Goal: Navigation & Orientation: Find specific page/section

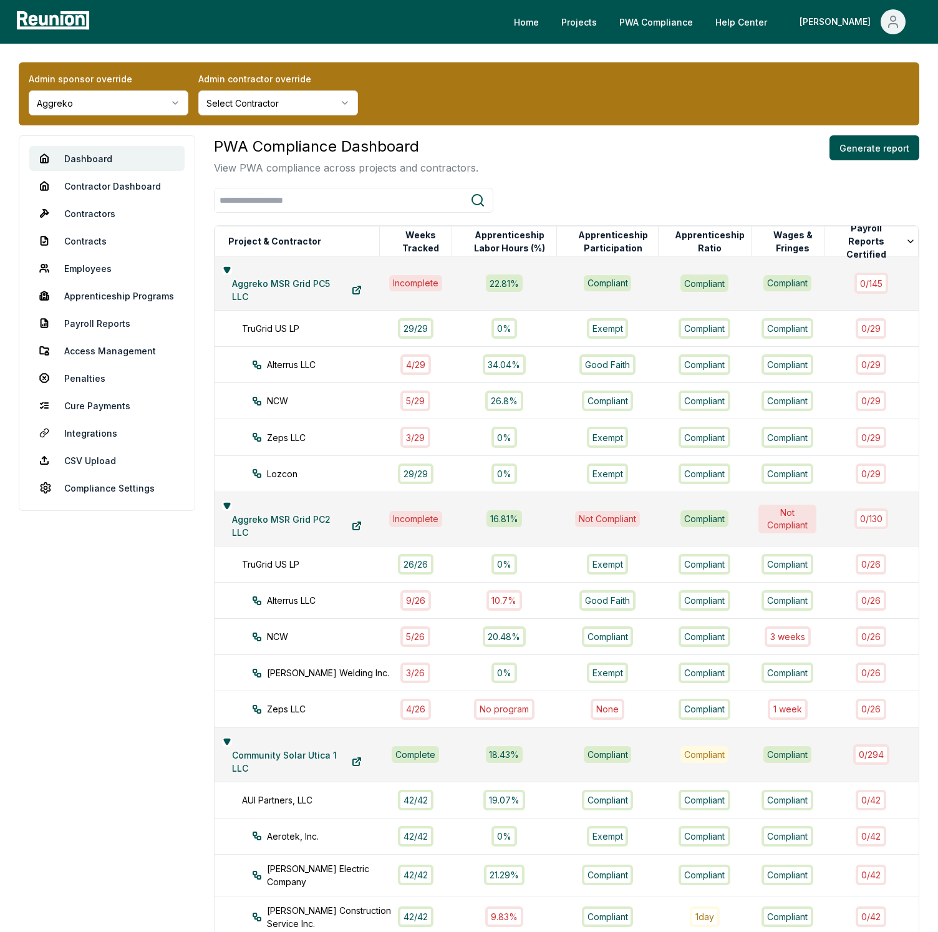
click at [568, 47] on div "Admin sponsor override Aggreko Admin contractor override Select Contractor Dash…" at bounding box center [469, 928] width 938 height 1768
click at [400, 76] on div "Admin sponsor override Aggreko Admin contractor override Select Contractor" at bounding box center [469, 93] width 900 height 63
click at [140, 155] on link "Dashboard" at bounding box center [106, 158] width 155 height 25
click at [97, 163] on link "Dashboard" at bounding box center [106, 158] width 155 height 25
click at [86, 377] on link "Penalties" at bounding box center [106, 377] width 155 height 25
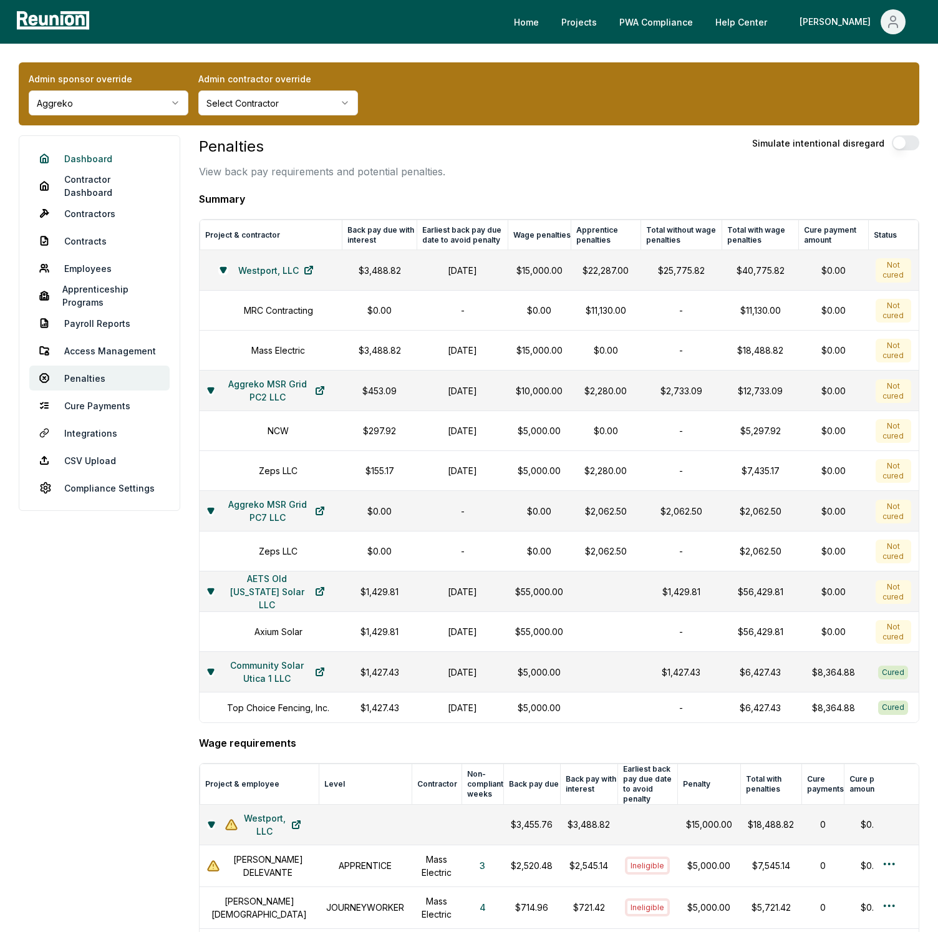
click at [98, 156] on link "Dashboard" at bounding box center [99, 158] width 140 height 25
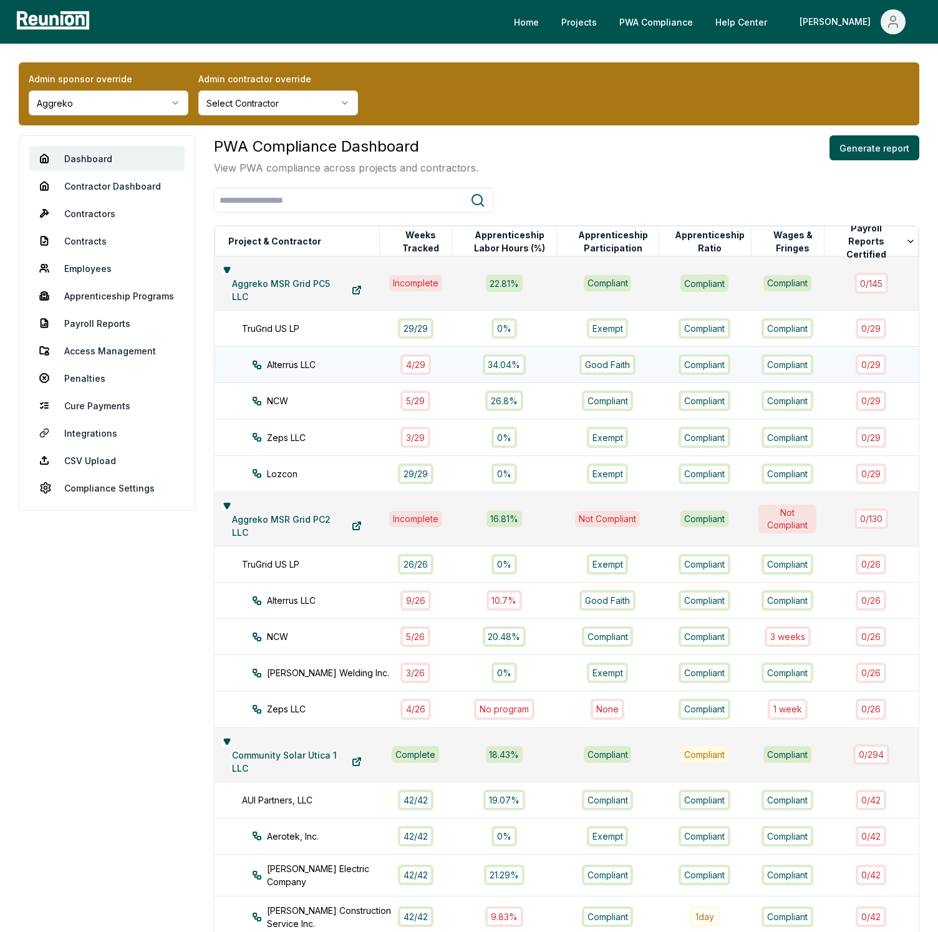
click at [413, 357] on div "4 / 29" at bounding box center [415, 364] width 31 height 21
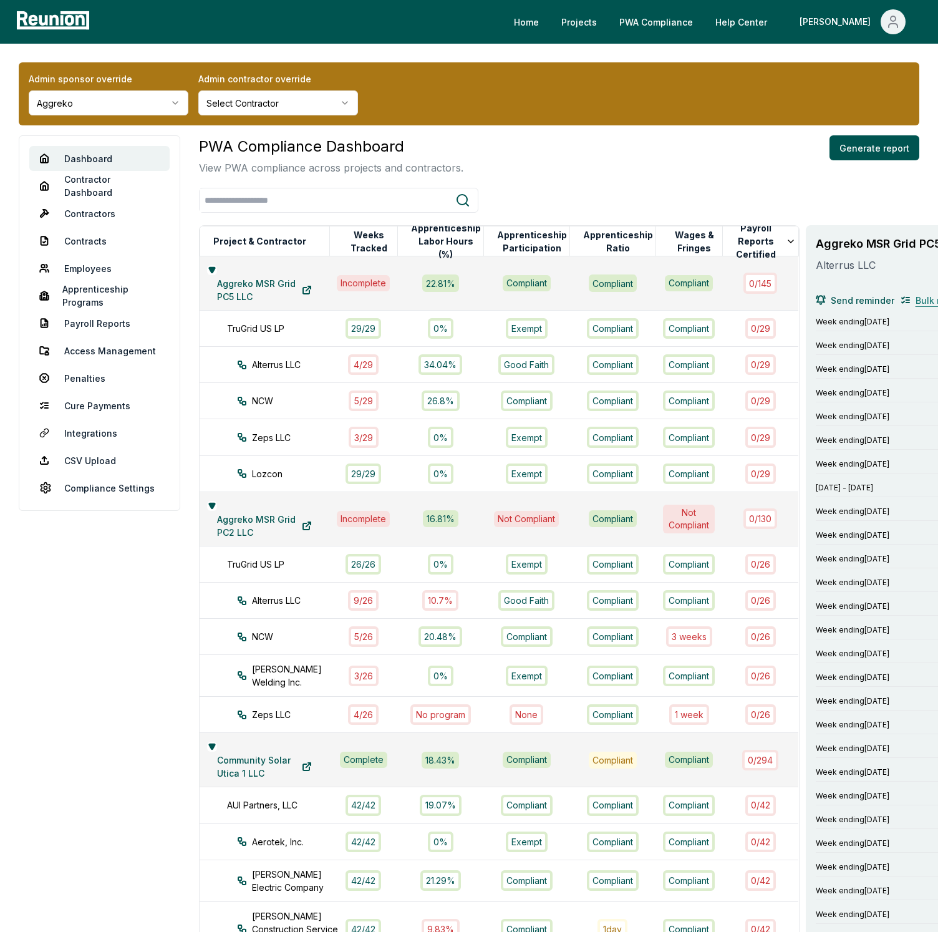
scroll to position [0, 36]
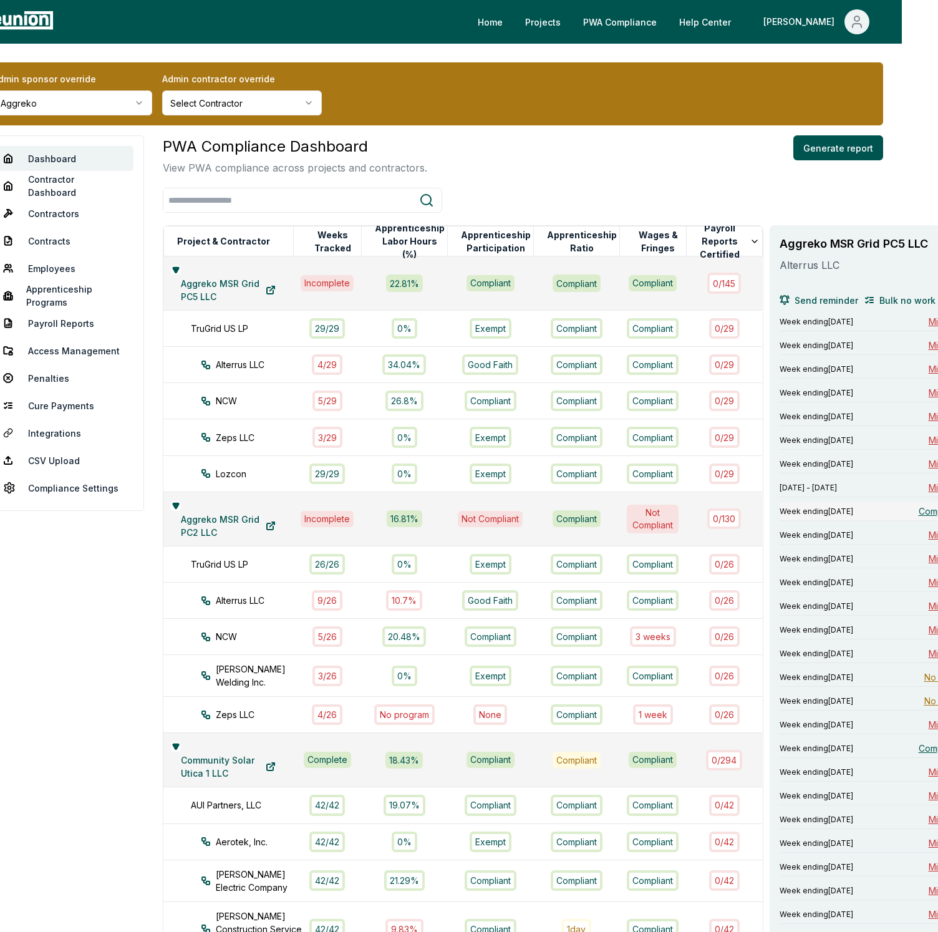
click at [918, 507] on span "Compliant" at bounding box center [938, 510] width 41 height 13
click at [920, 741] on span "Compliant" at bounding box center [938, 747] width 41 height 13
click at [924, 706] on span "No work" at bounding box center [941, 700] width 35 height 13
click at [924, 676] on span "No work" at bounding box center [941, 676] width 35 height 13
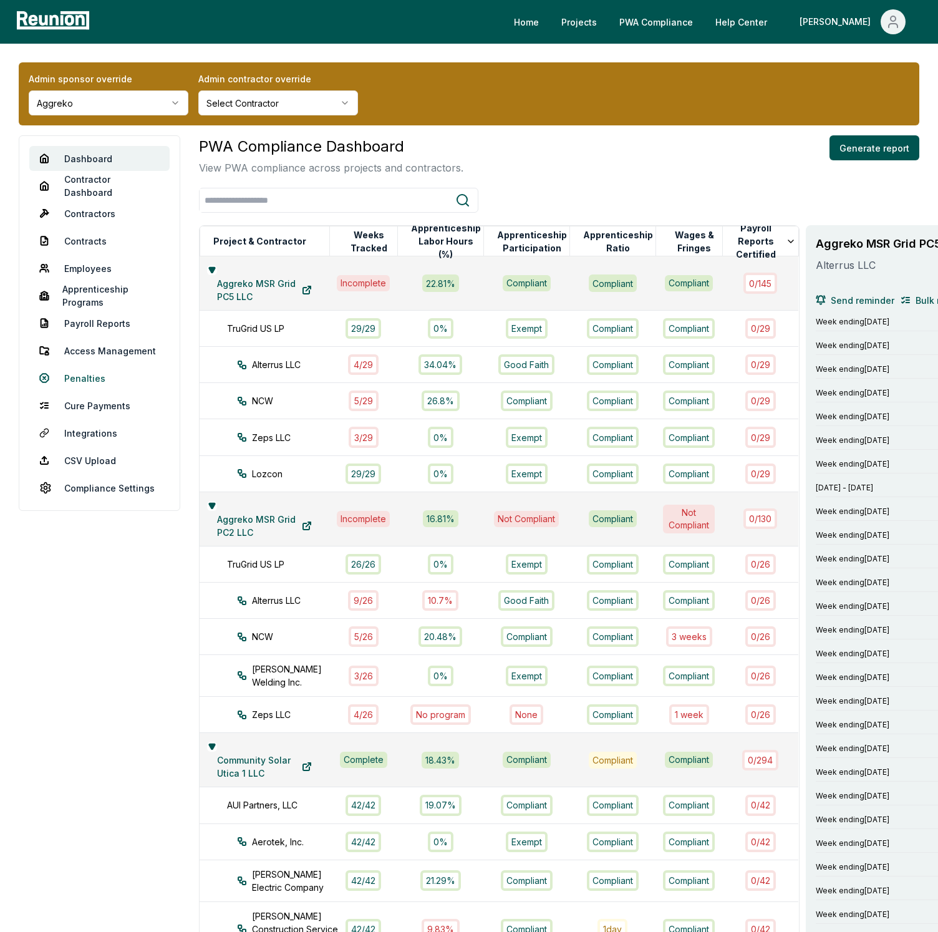
click at [80, 368] on link "Penalties" at bounding box center [99, 377] width 140 height 25
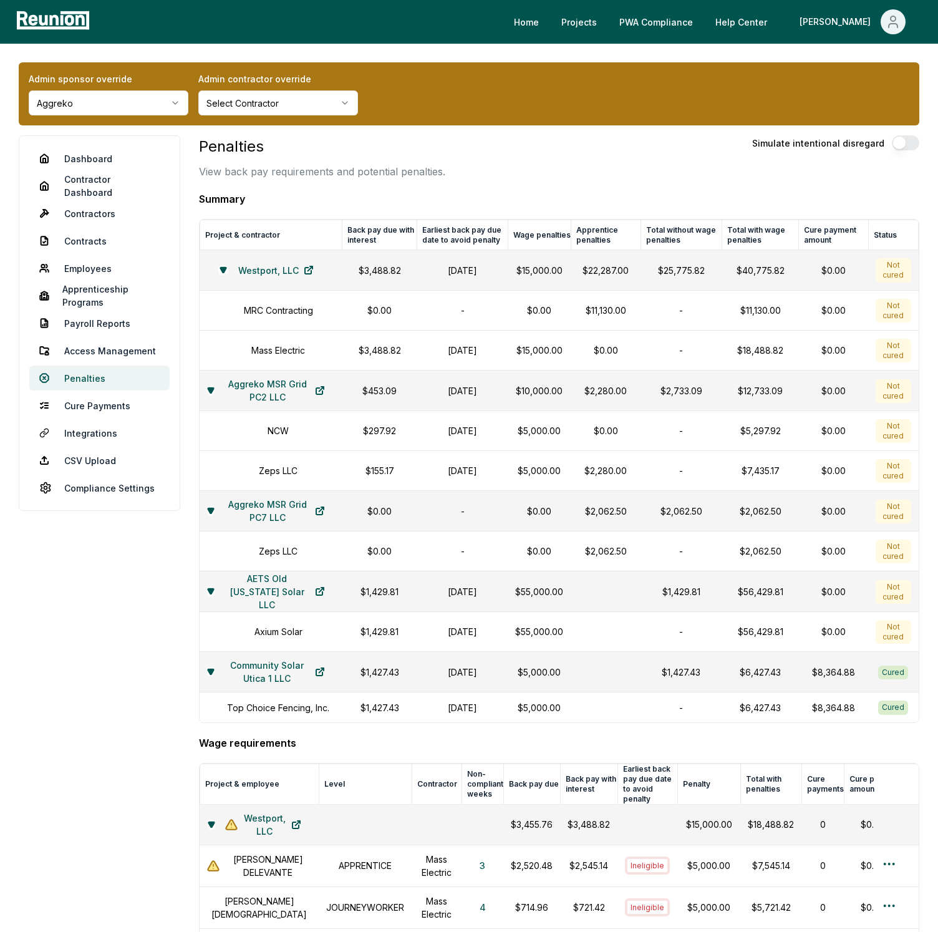
click at [96, 374] on link "Penalties" at bounding box center [99, 377] width 140 height 25
click at [85, 176] on link "Contractor Dashboard" at bounding box center [99, 185] width 140 height 25
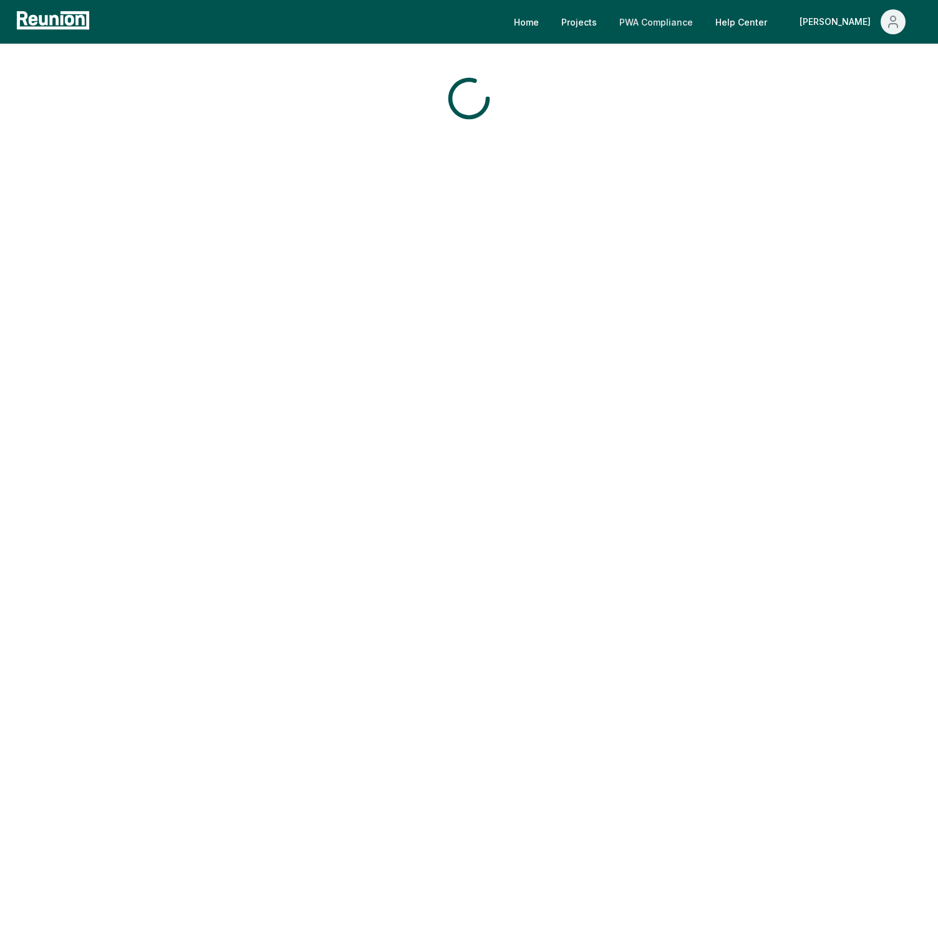
click at [703, 14] on link "PWA Compliance" at bounding box center [656, 21] width 94 height 25
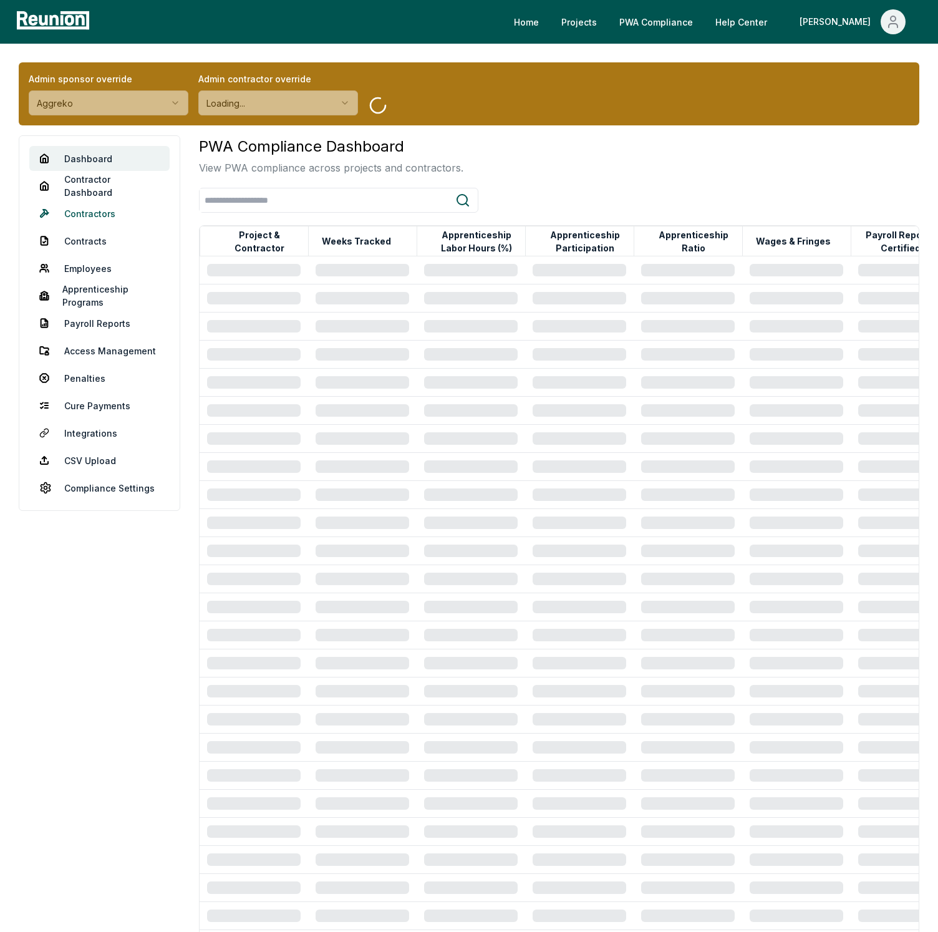
click at [95, 204] on link "Contractors" at bounding box center [99, 213] width 140 height 25
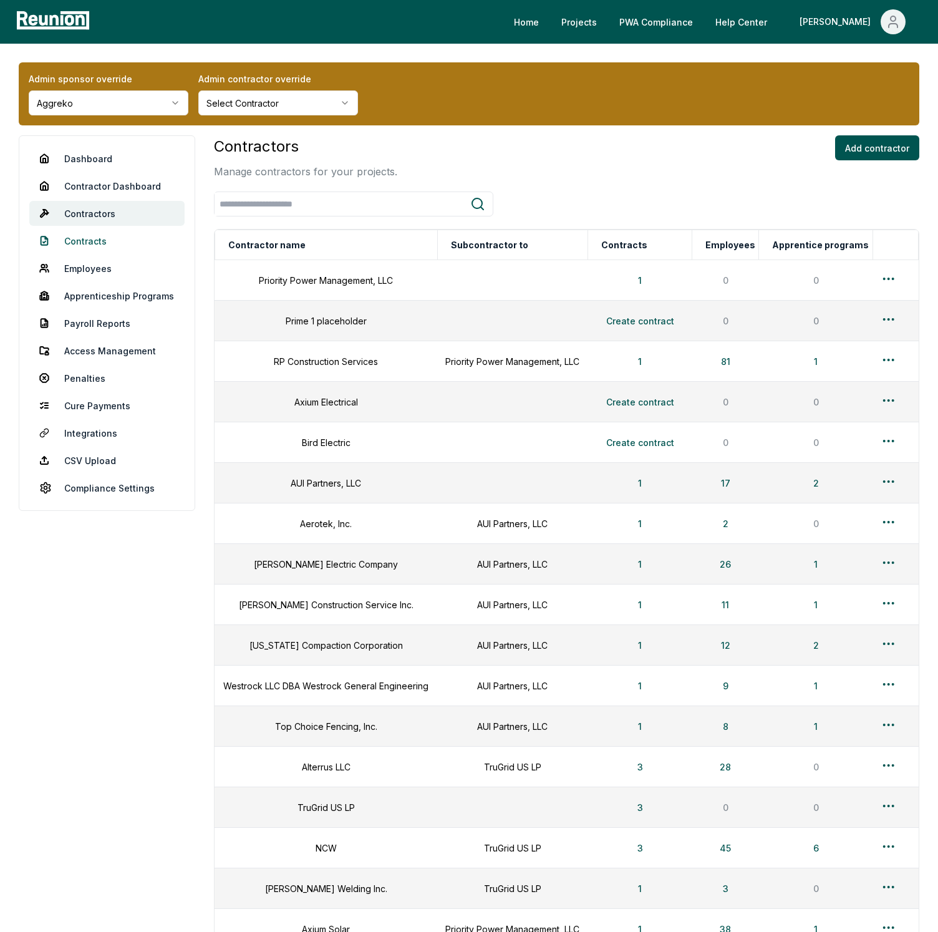
click at [96, 238] on link "Contracts" at bounding box center [106, 240] width 155 height 25
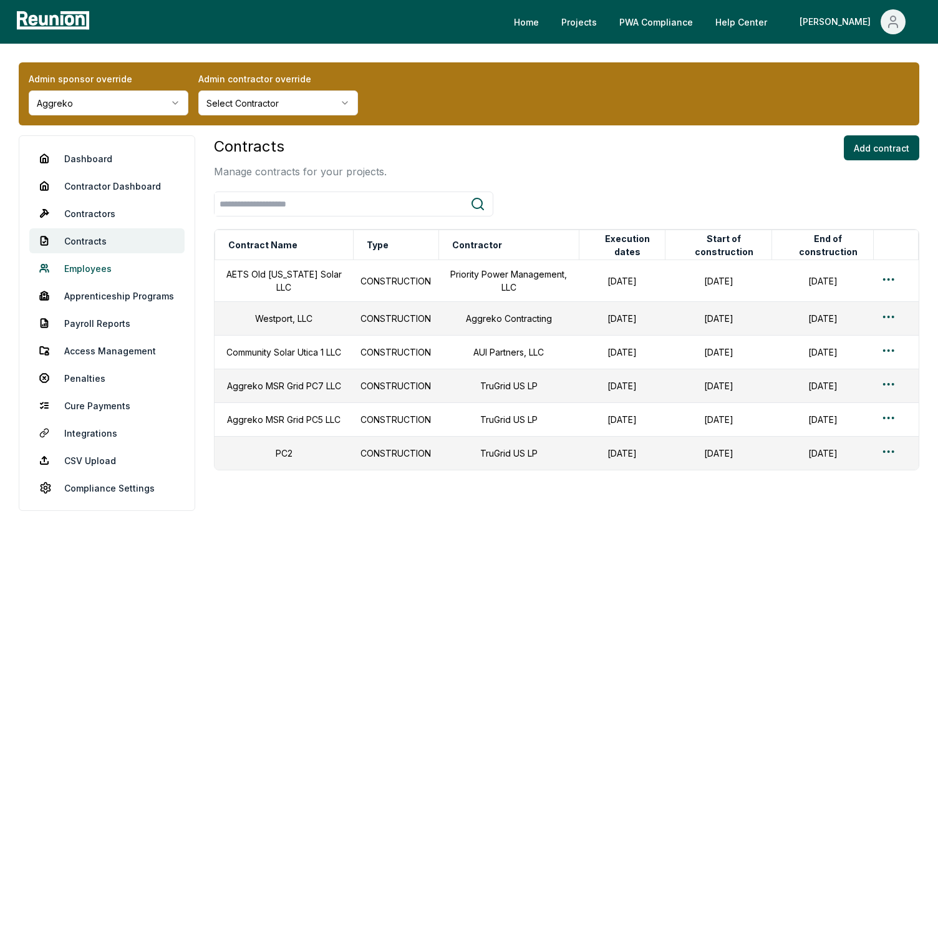
click at [94, 264] on link "Employees" at bounding box center [106, 268] width 155 height 25
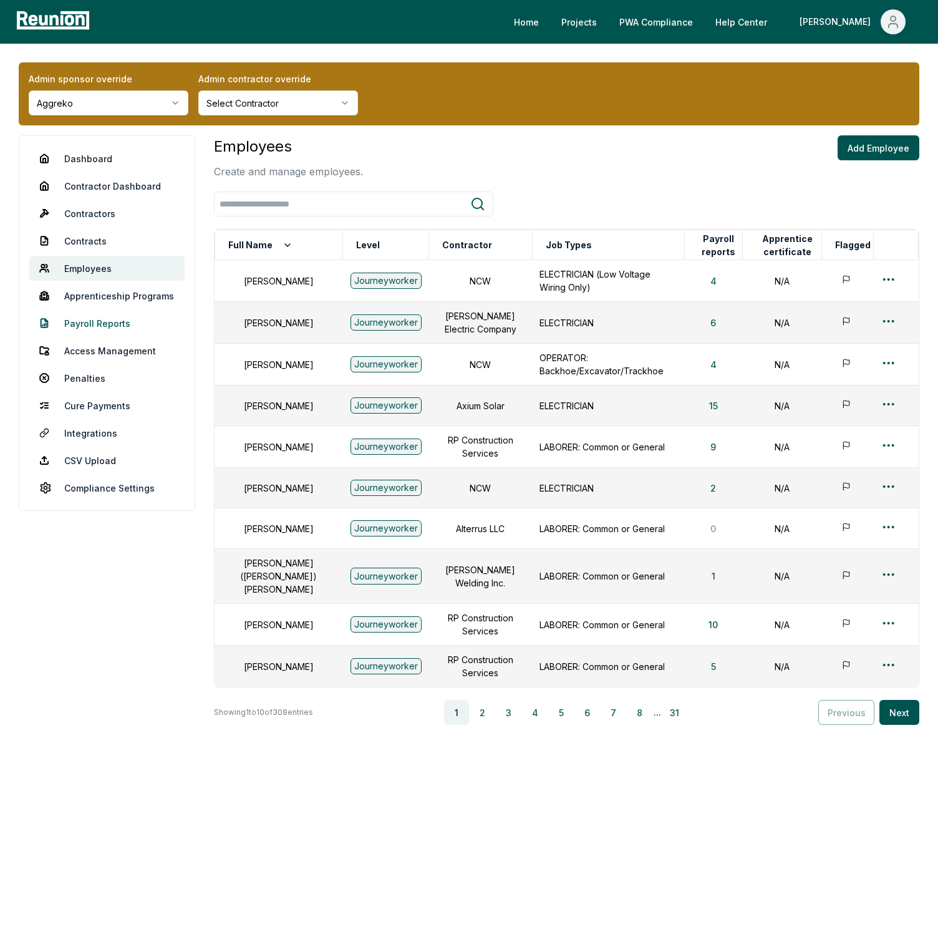
click at [97, 324] on link "Payroll Reports" at bounding box center [106, 323] width 155 height 25
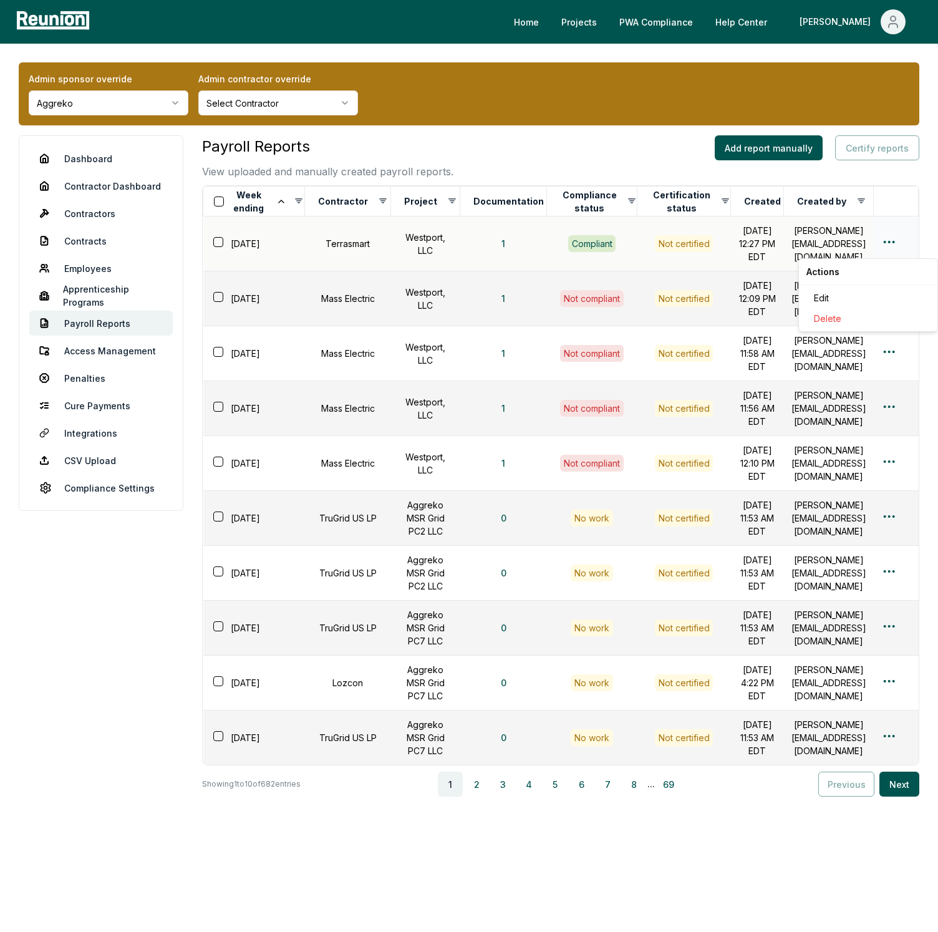
click at [892, 243] on html "Please visit us on your desktop We're working on making our marketplace mobile-…" at bounding box center [469, 466] width 938 height 932
click at [833, 301] on div "Edit" at bounding box center [868, 297] width 118 height 21
click at [83, 152] on link "Dashboard" at bounding box center [100, 158] width 143 height 25
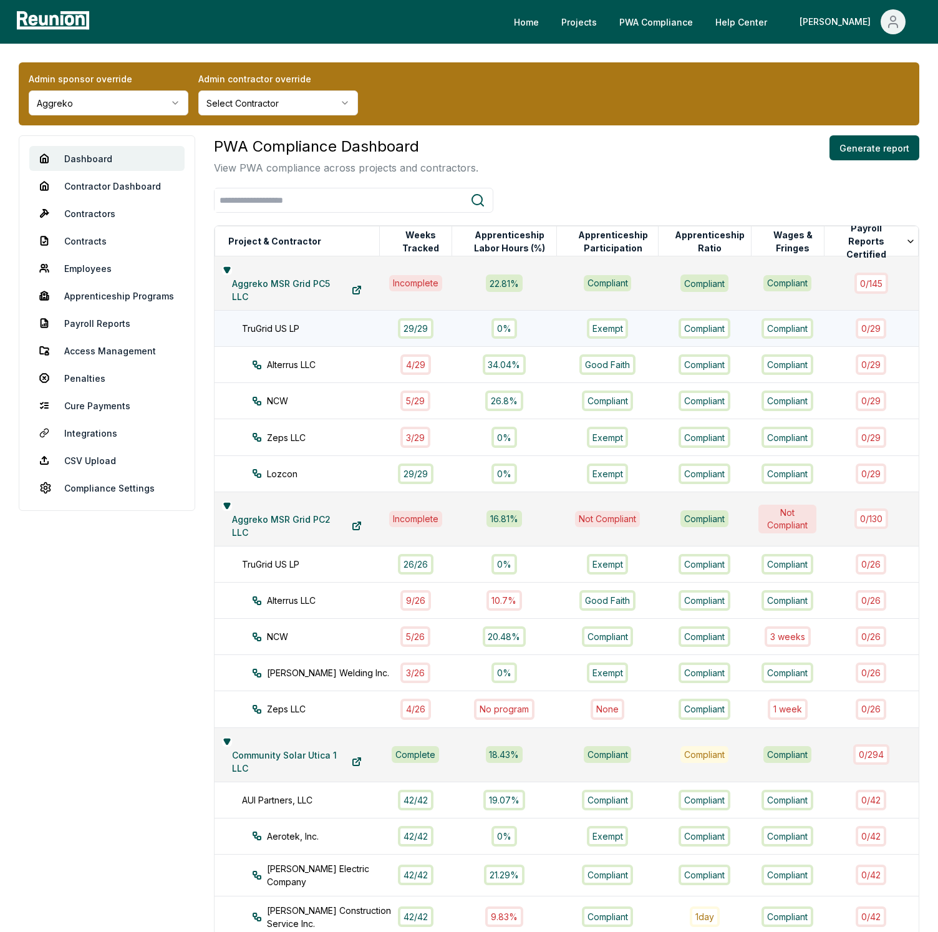
click at [417, 333] on div "29 / 29" at bounding box center [416, 328] width 36 height 21
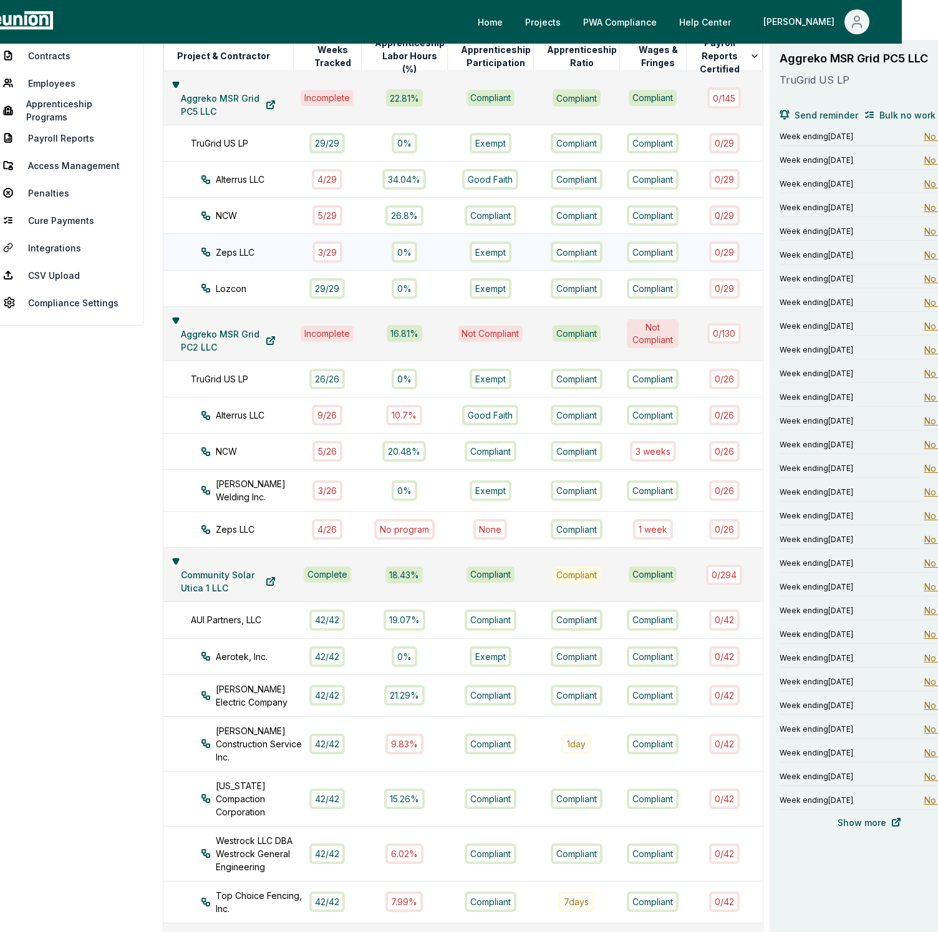
scroll to position [140, 36]
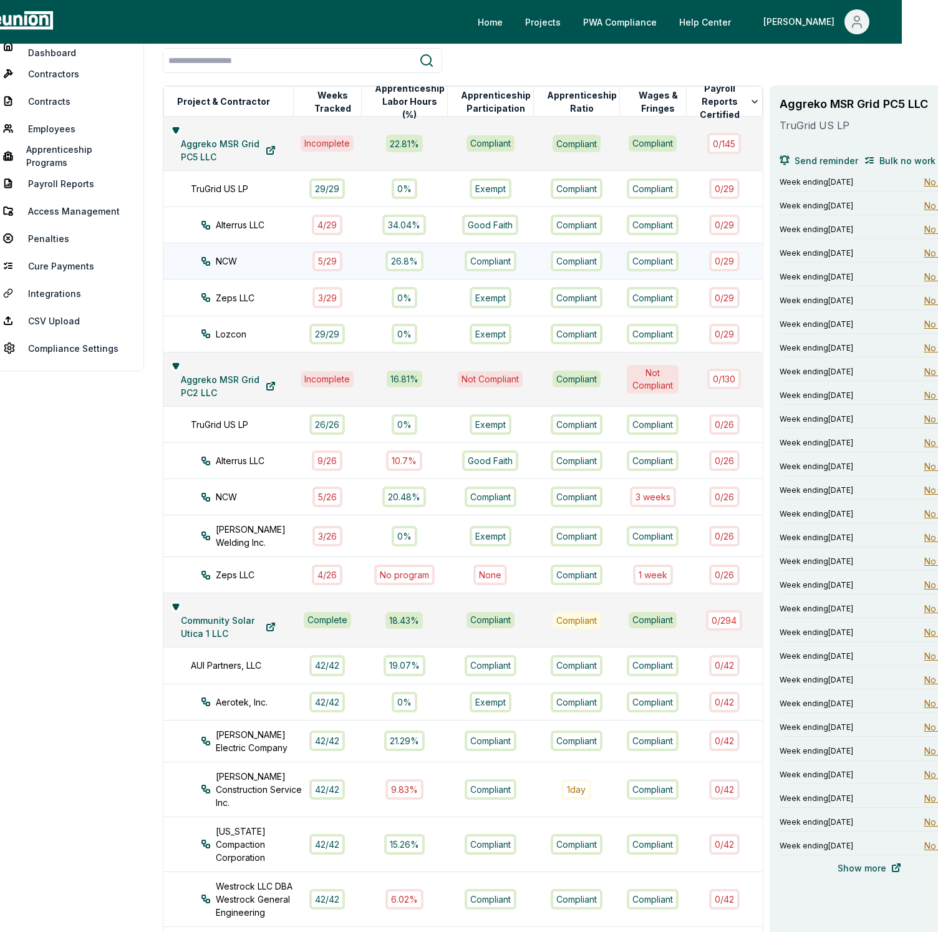
click at [314, 254] on div "5 / 29" at bounding box center [327, 261] width 30 height 21
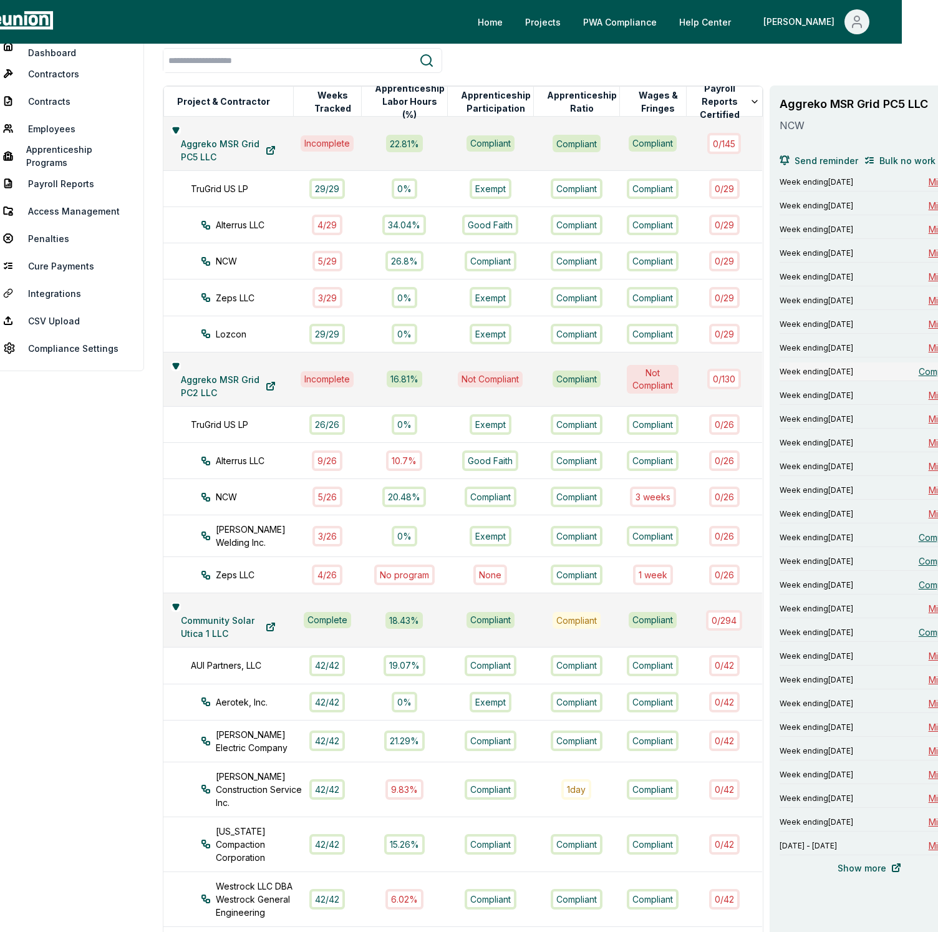
click at [918, 369] on span "Compliant" at bounding box center [938, 371] width 41 height 13
click at [918, 535] on span "Compliant" at bounding box center [938, 537] width 41 height 13
click at [918, 565] on span "Compliant" at bounding box center [938, 560] width 41 height 13
click at [918, 584] on span "Compliant" at bounding box center [938, 584] width 41 height 13
click at [918, 633] on span "Compliant" at bounding box center [938, 631] width 41 height 13
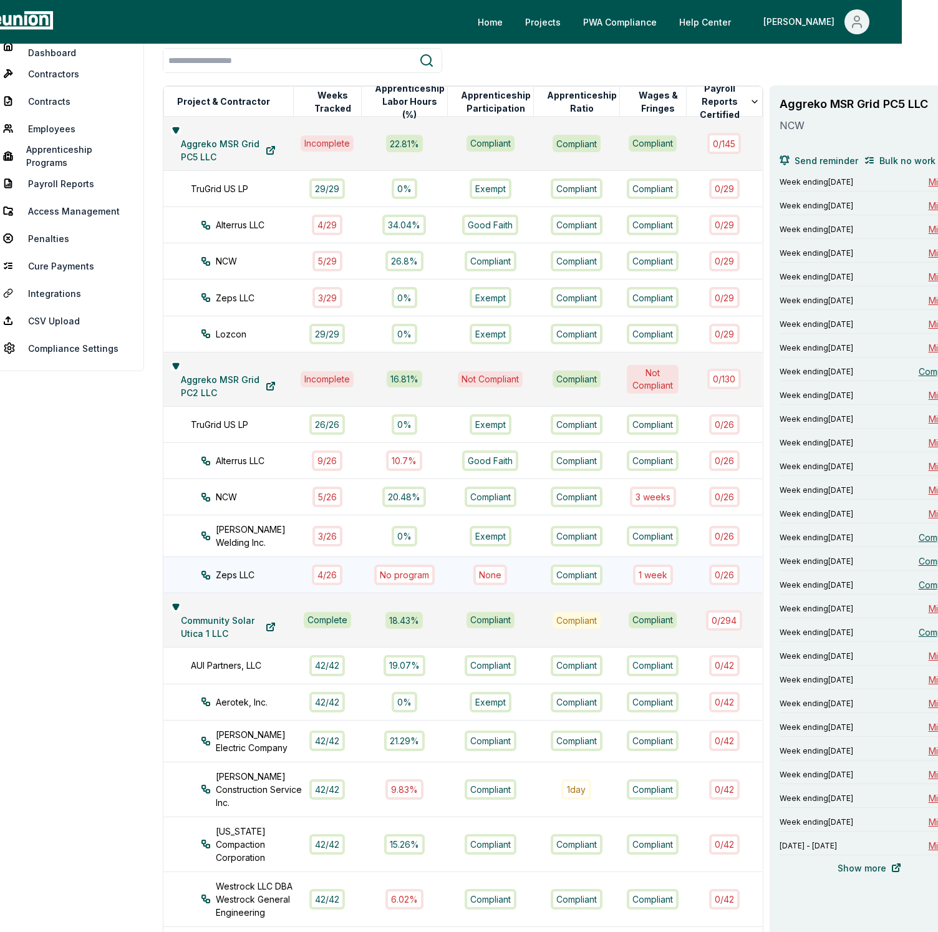
scroll to position [151, 36]
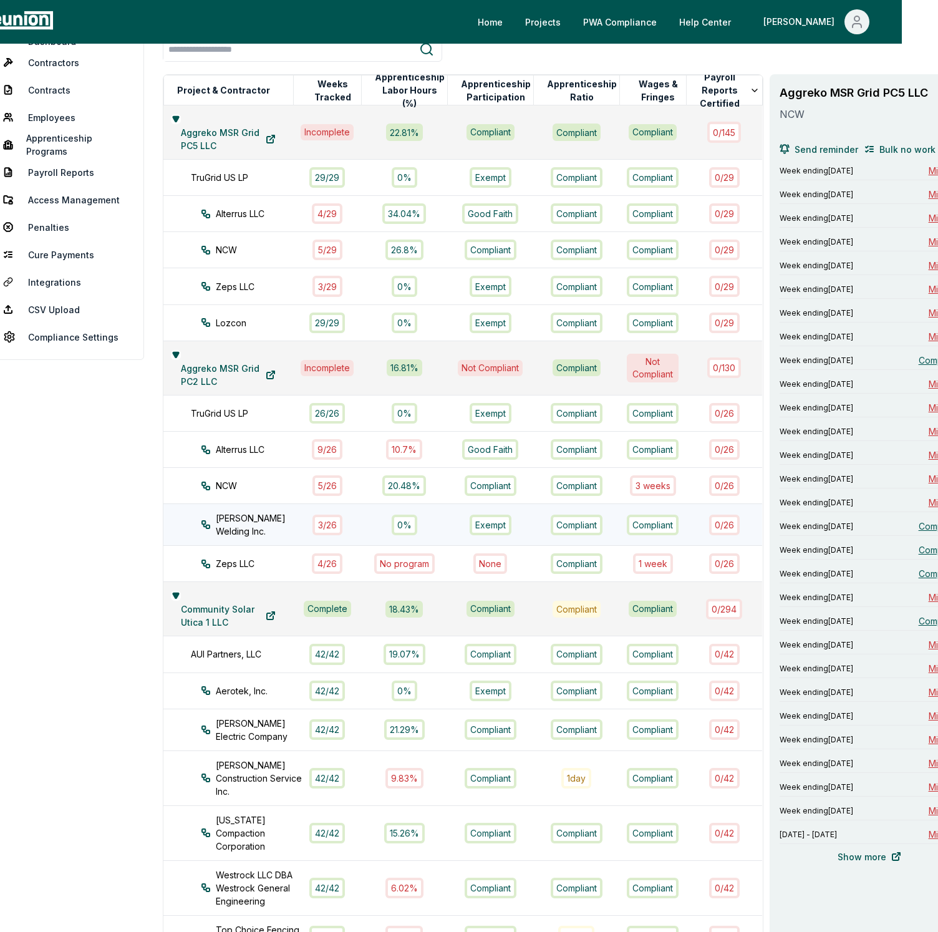
click at [312, 516] on div "3 / 26" at bounding box center [327, 524] width 30 height 21
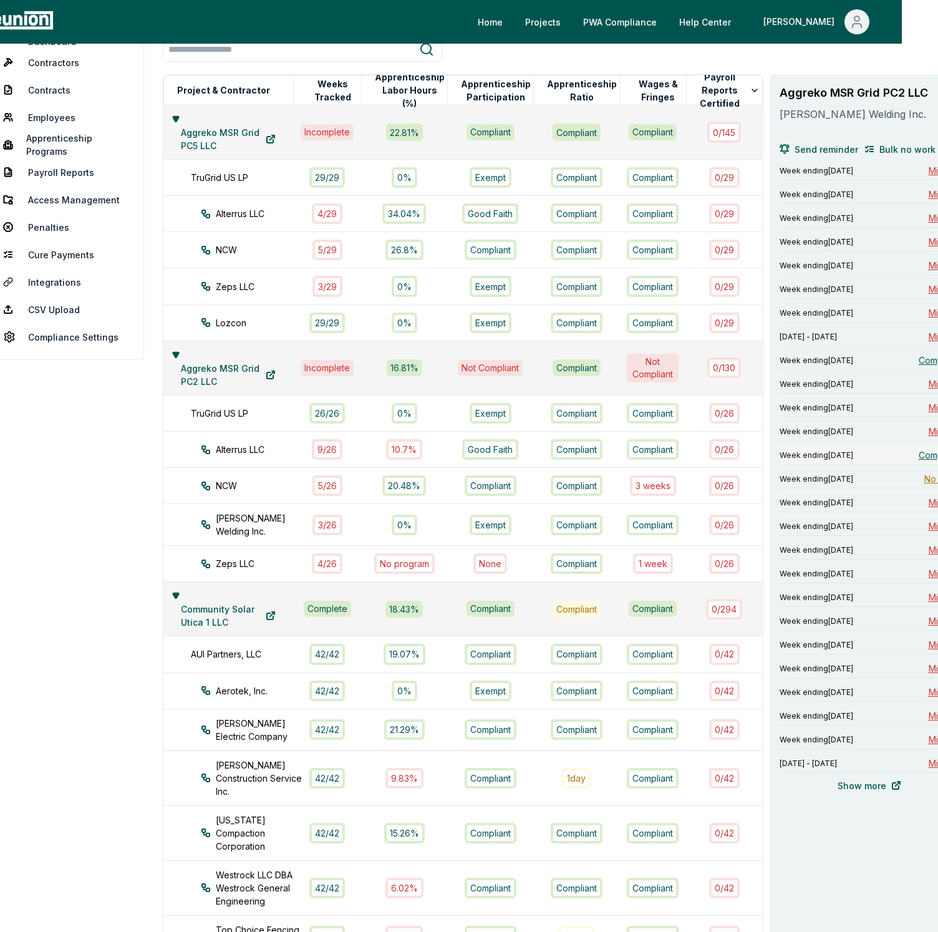
click at [918, 450] on span "Compliant" at bounding box center [938, 454] width 41 height 13
click at [918, 363] on span "Compliant" at bounding box center [938, 360] width 41 height 13
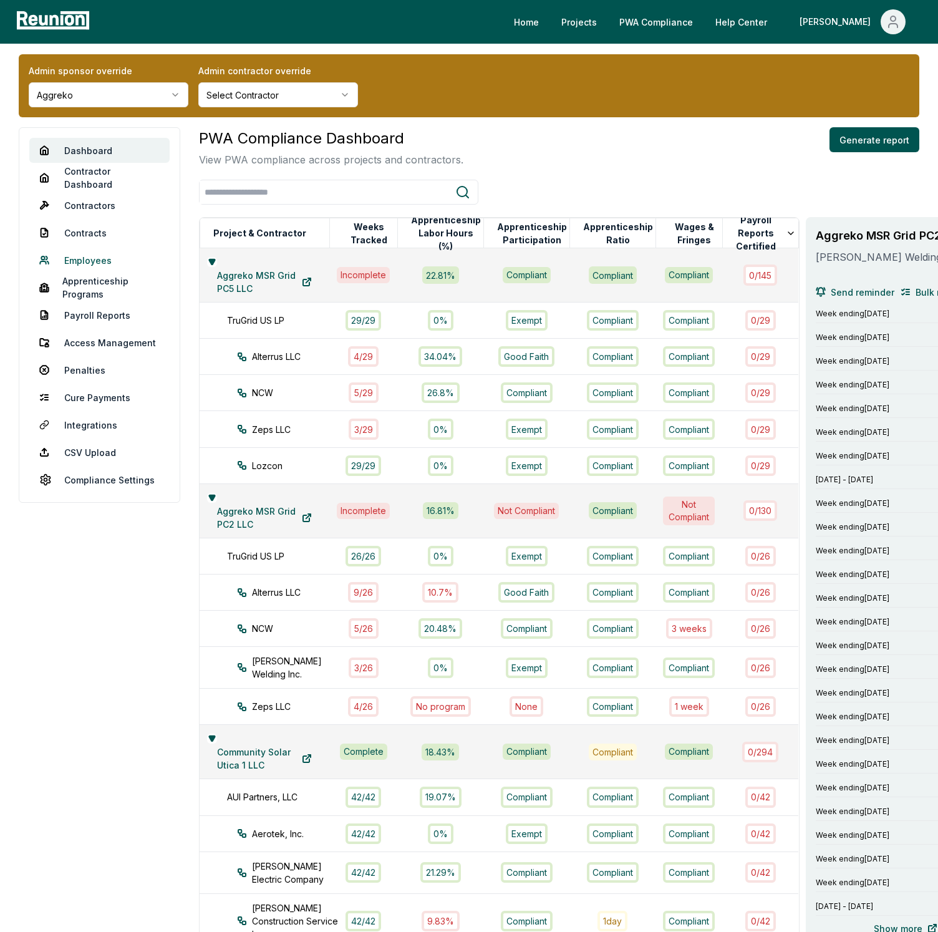
scroll to position [0, 0]
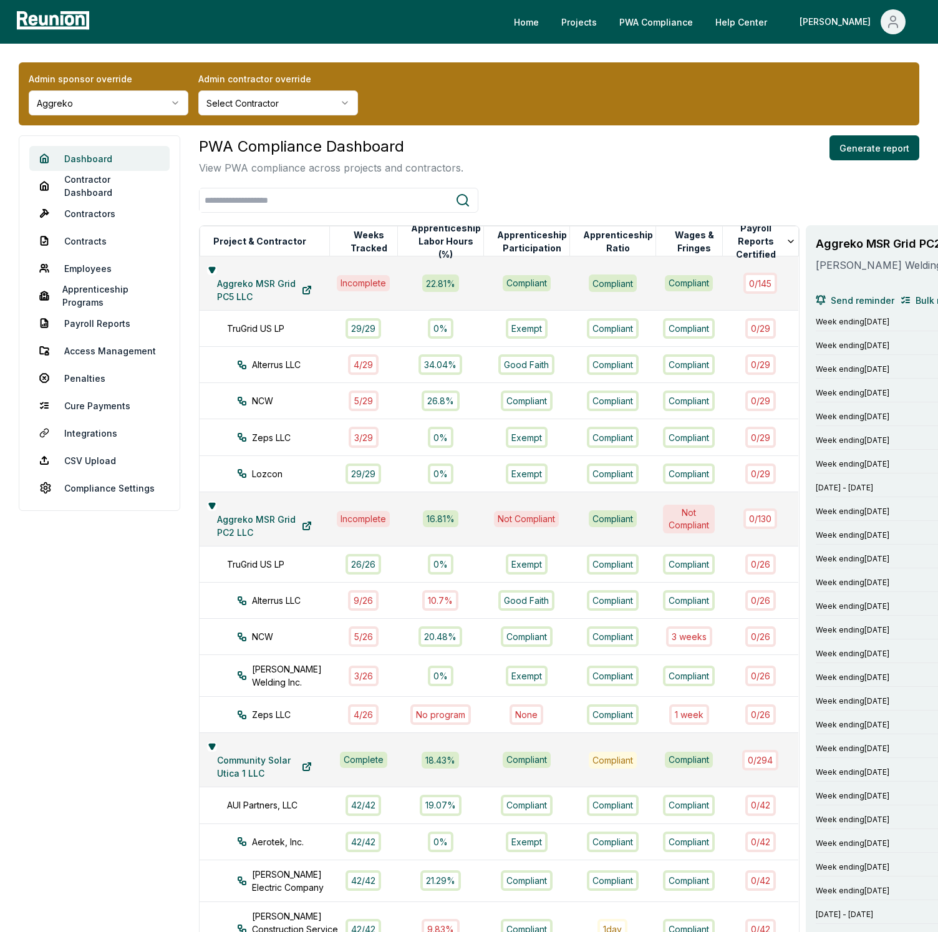
click at [99, 160] on link "Dashboard" at bounding box center [99, 158] width 140 height 25
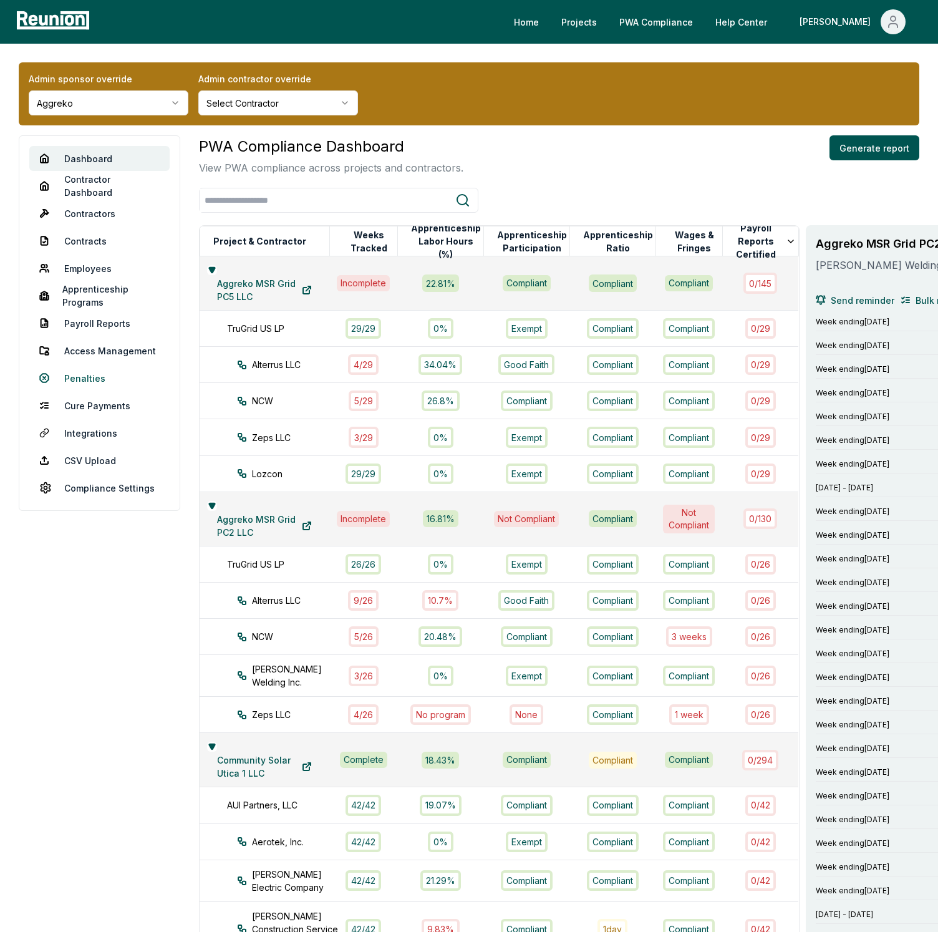
click at [90, 367] on link "Penalties" at bounding box center [99, 377] width 140 height 25
